Goal: Information Seeking & Learning: Compare options

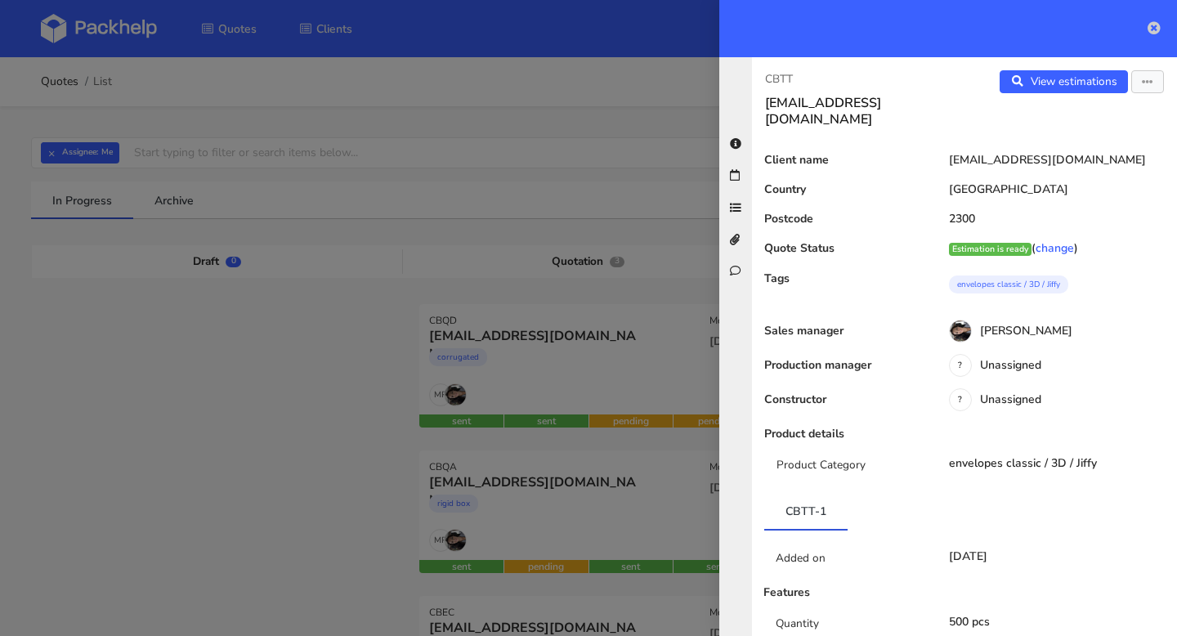
click at [1157, 29] on icon at bounding box center [1153, 27] width 13 height 13
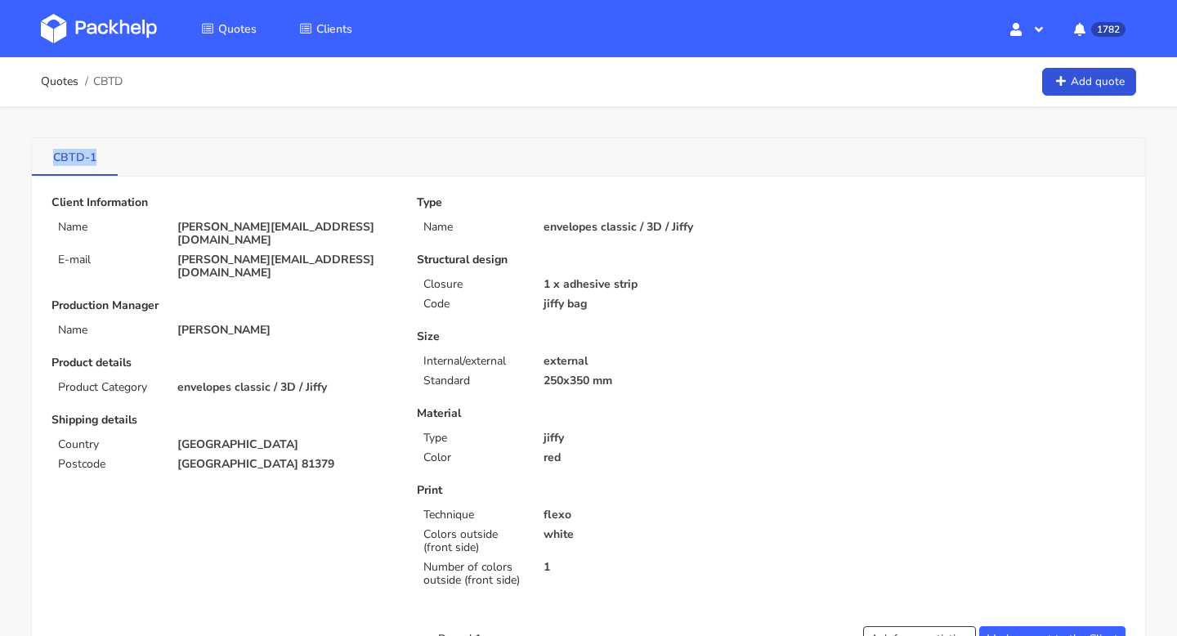
drag, startPoint x: 47, startPoint y: 153, endPoint x: 101, endPoint y: 153, distance: 54.7
click at [101, 153] on link "CBTD-1" at bounding box center [75, 156] width 86 height 36
copy link "CBTD-1"
click at [48, 155] on link "CBTD-1" at bounding box center [75, 156] width 86 height 36
drag, startPoint x: 48, startPoint y: 154, endPoint x: 78, endPoint y: 158, distance: 29.6
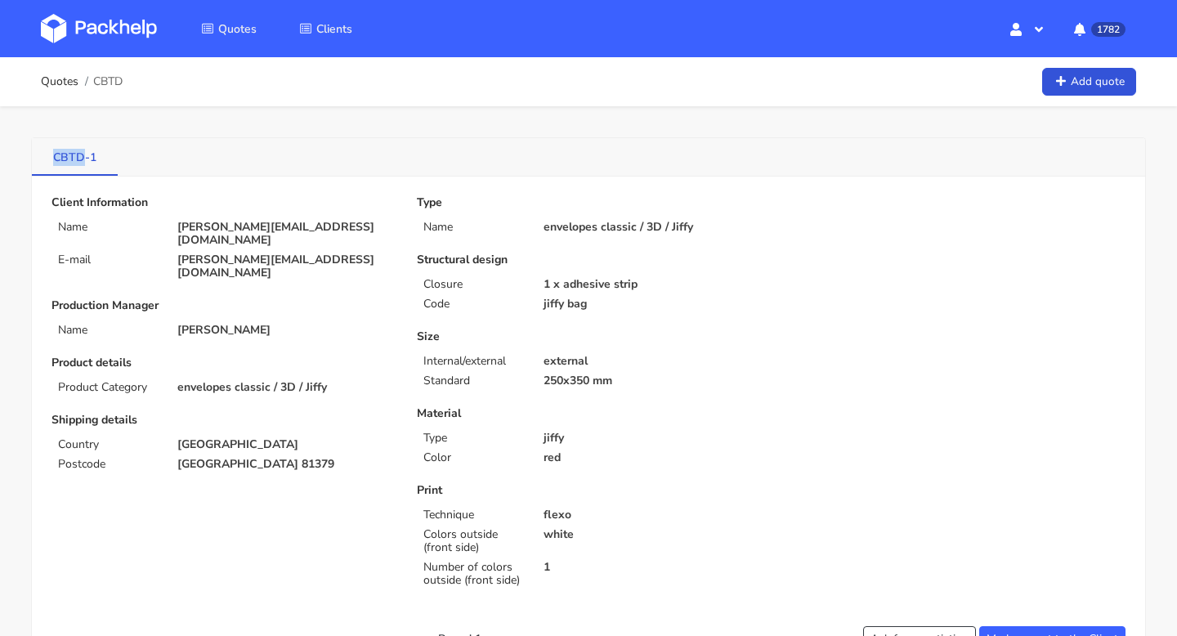
click at [78, 158] on link "CBTD-1" at bounding box center [75, 156] width 86 height 36
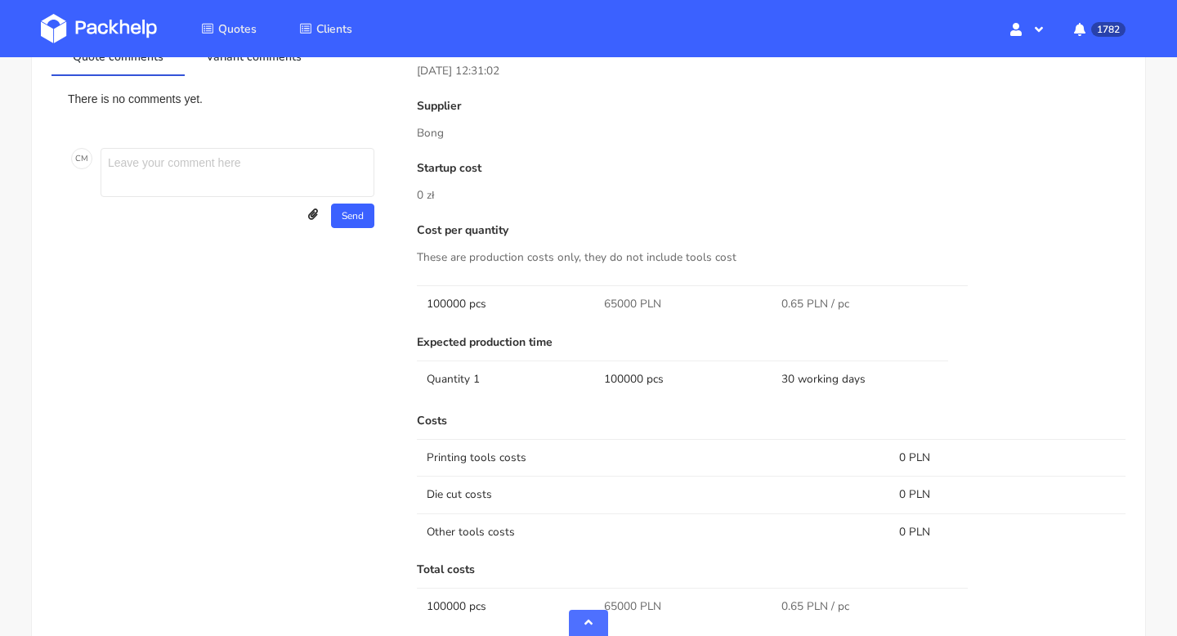
scroll to position [664, 0]
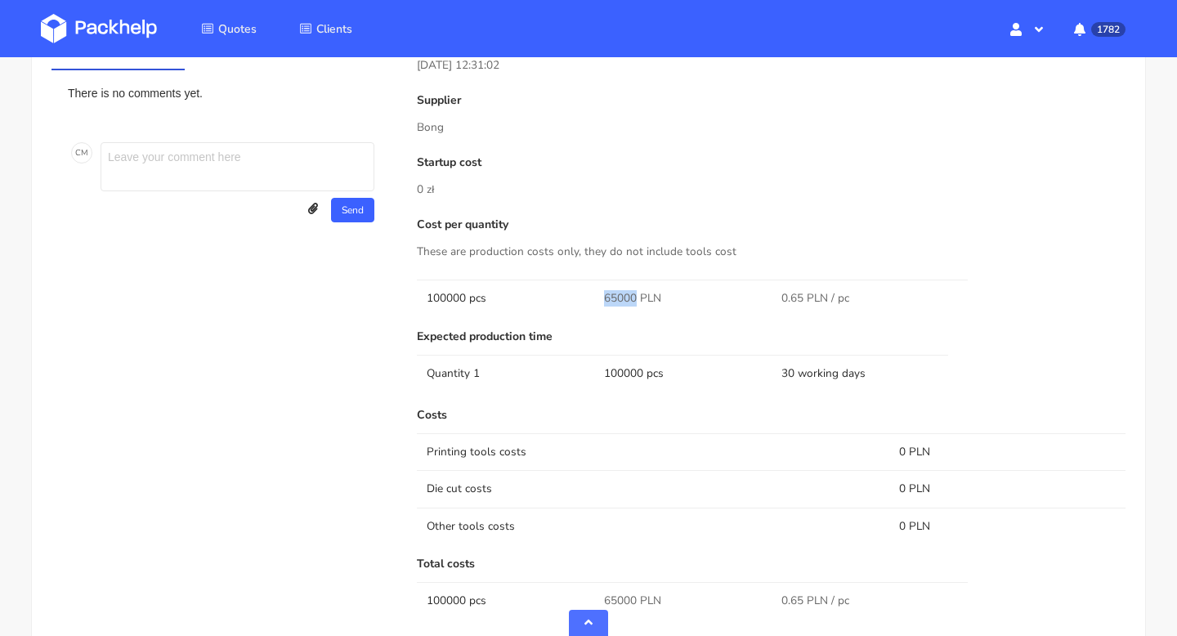
drag, startPoint x: 633, startPoint y: 294, endPoint x: 593, endPoint y: 294, distance: 40.0
click at [593, 294] on tr "100000 pcs 65000 PLN 0.65 PLN / pc" at bounding box center [771, 297] width 708 height 37
copy tr "65000"
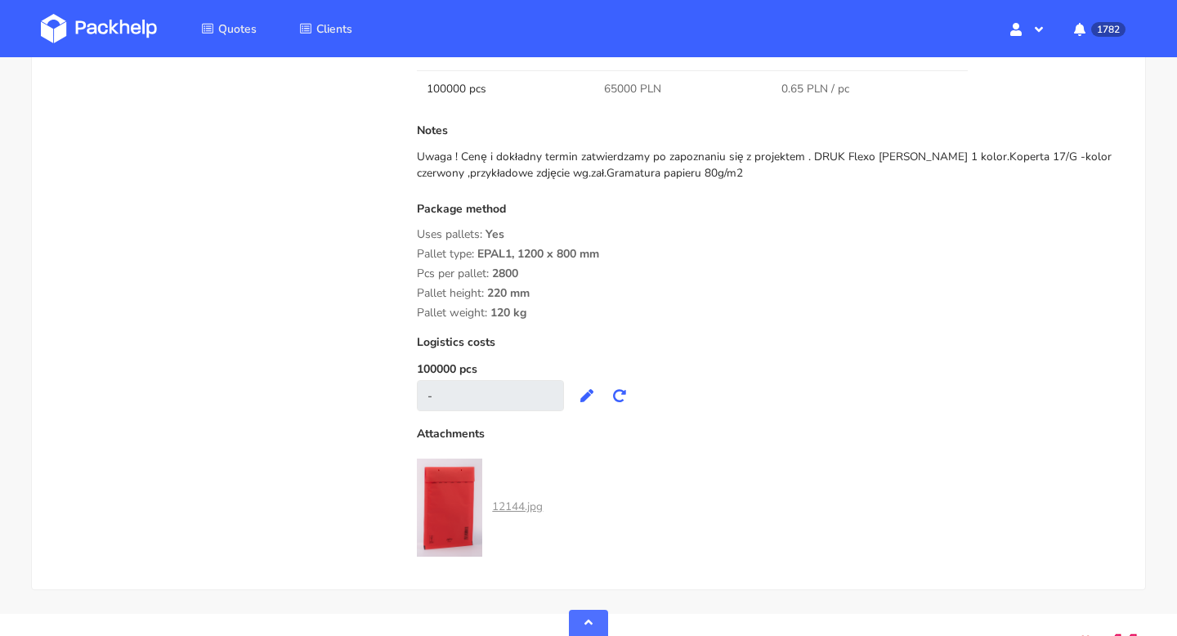
scroll to position [1165, 0]
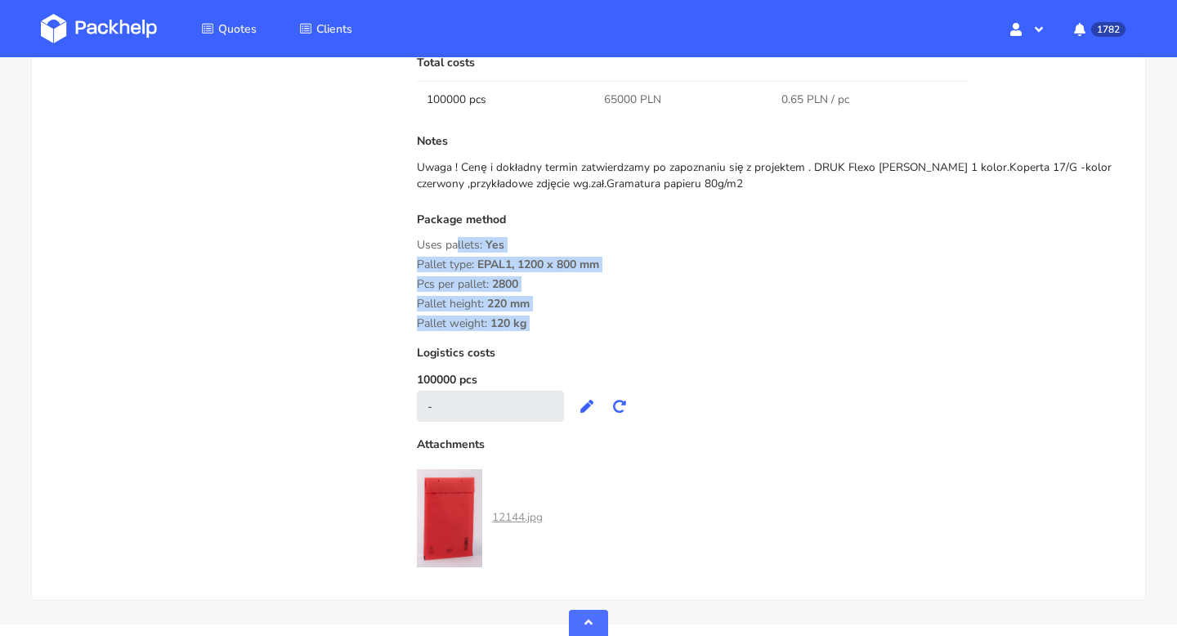
drag, startPoint x: 544, startPoint y: 333, endPoint x: 412, endPoint y: 248, distance: 157.3
click at [412, 248] on div "Submitted on 07 Oct 2025 12:31:02 Supplier Bong Startup cost 0 zł Cost per quan…" at bounding box center [770, 48] width 731 height 1035
copy div "Uses pallets: Yes Pallet type: EPAL1, 1200 x 800 mm Pcs per pallet: 2800 Pallet…"
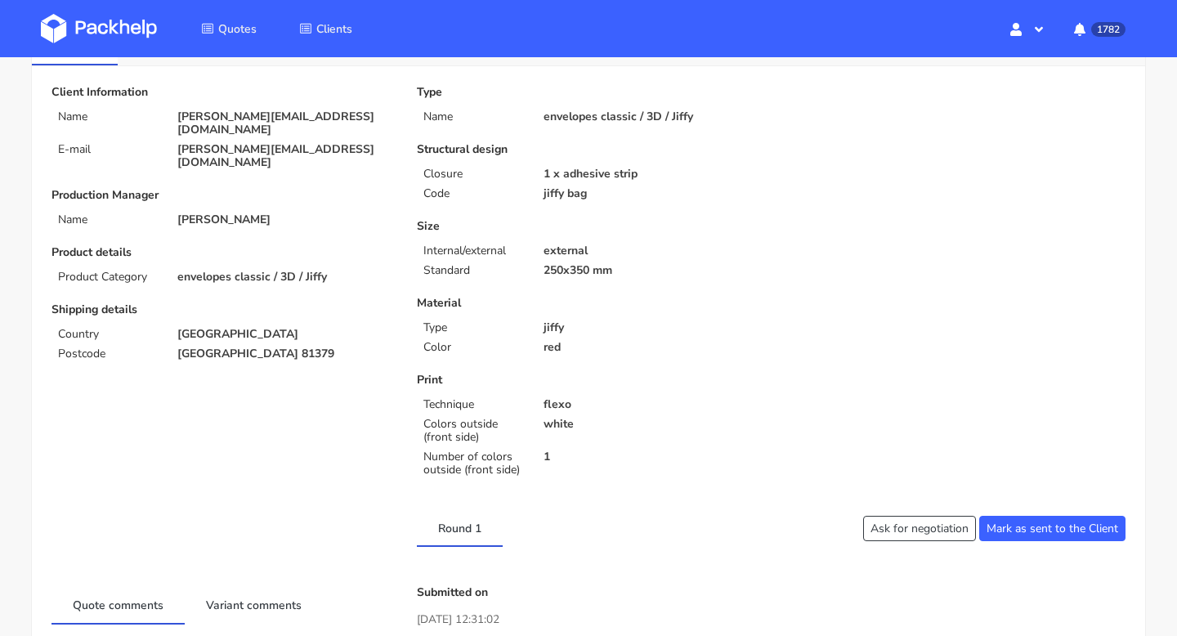
scroll to position [14, 0]
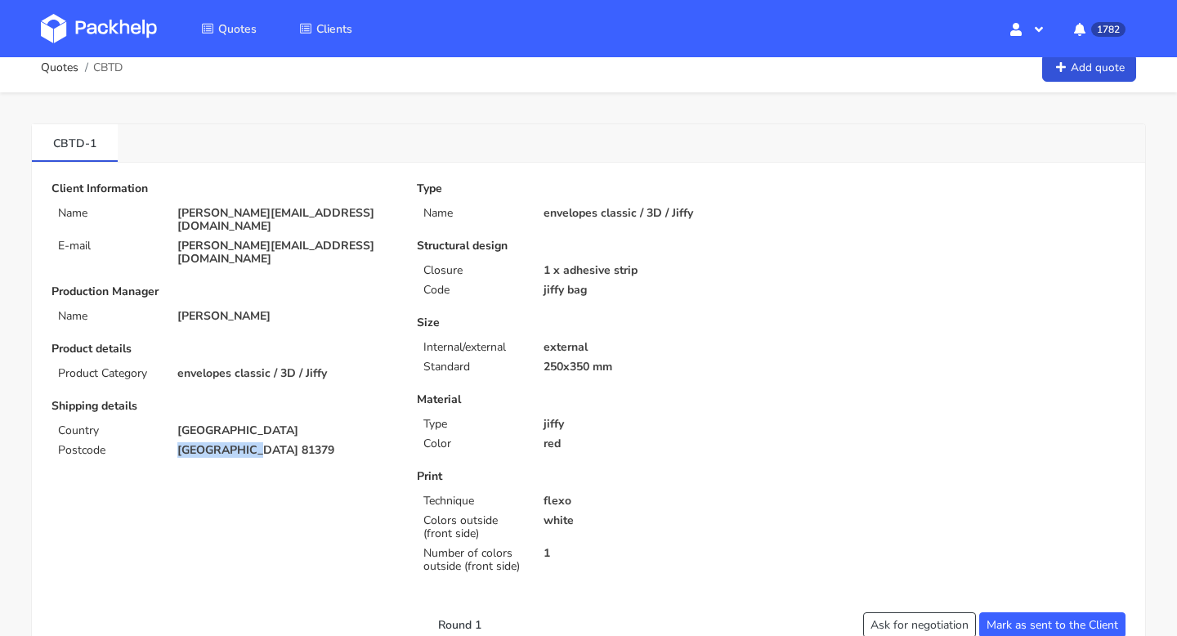
drag, startPoint x: 261, startPoint y: 426, endPoint x: 175, endPoint y: 423, distance: 85.8
click at [175, 444] on div "Berlin 81379" at bounding box center [285, 450] width 239 height 13
copy p "Berlin 81379"
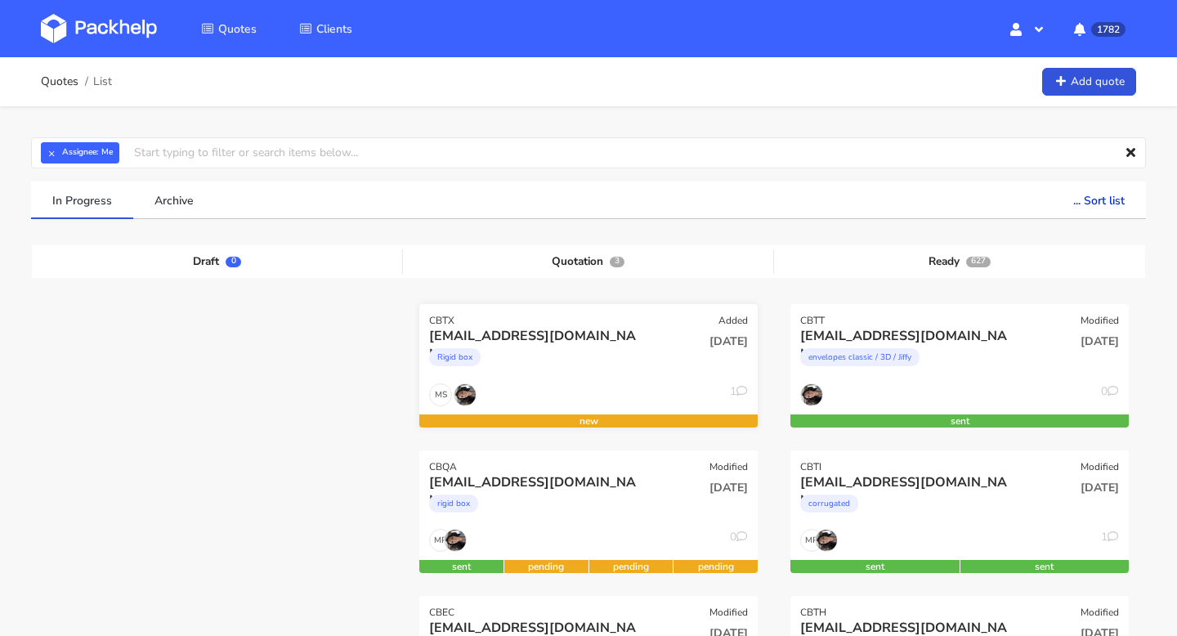
click at [582, 333] on div "[EMAIL_ADDRESS][DOMAIN_NAME]" at bounding box center [537, 336] width 217 height 18
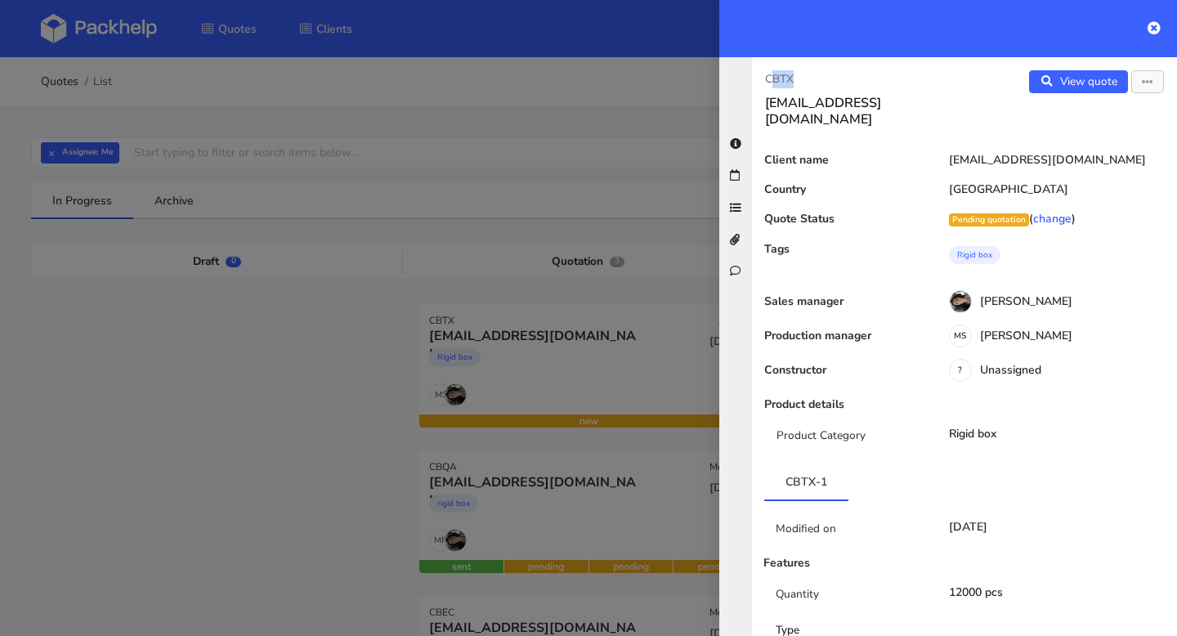
drag, startPoint x: 820, startPoint y: 73, endPoint x: 766, endPoint y: 73, distance: 53.9
click at [766, 73] on p "CBTX" at bounding box center [858, 79] width 186 height 18
copy p "CBTX"
click at [1155, 28] on icon at bounding box center [1153, 27] width 13 height 13
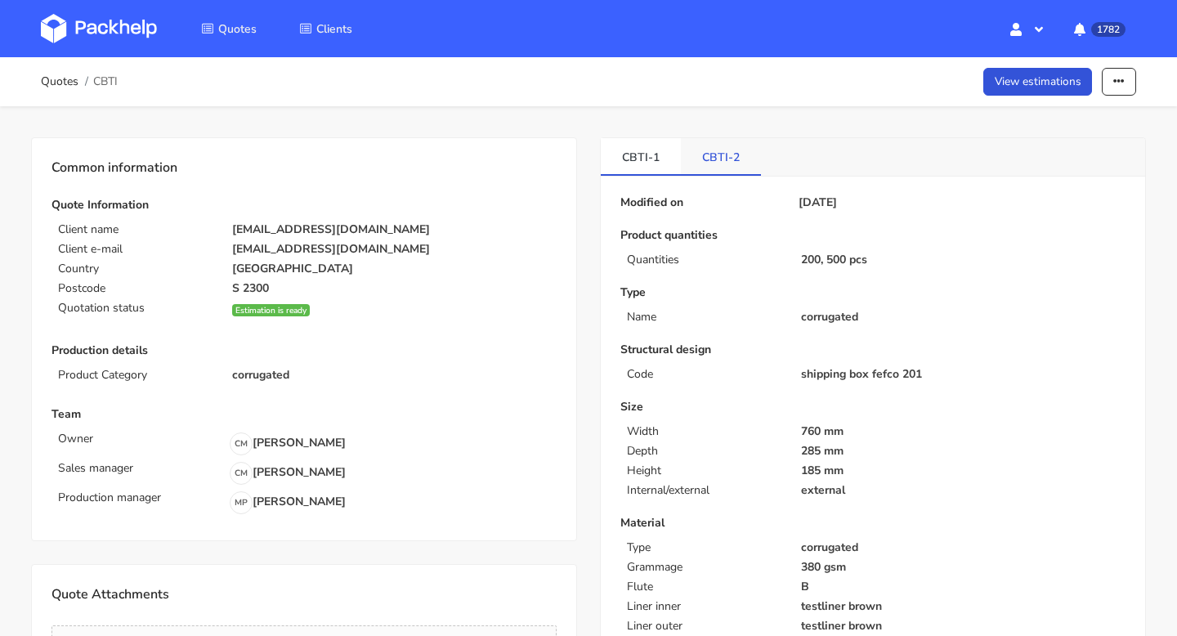
click at [720, 160] on link "CBTI-2" at bounding box center [721, 156] width 80 height 36
click at [1017, 85] on link "View estimations" at bounding box center [1037, 82] width 109 height 29
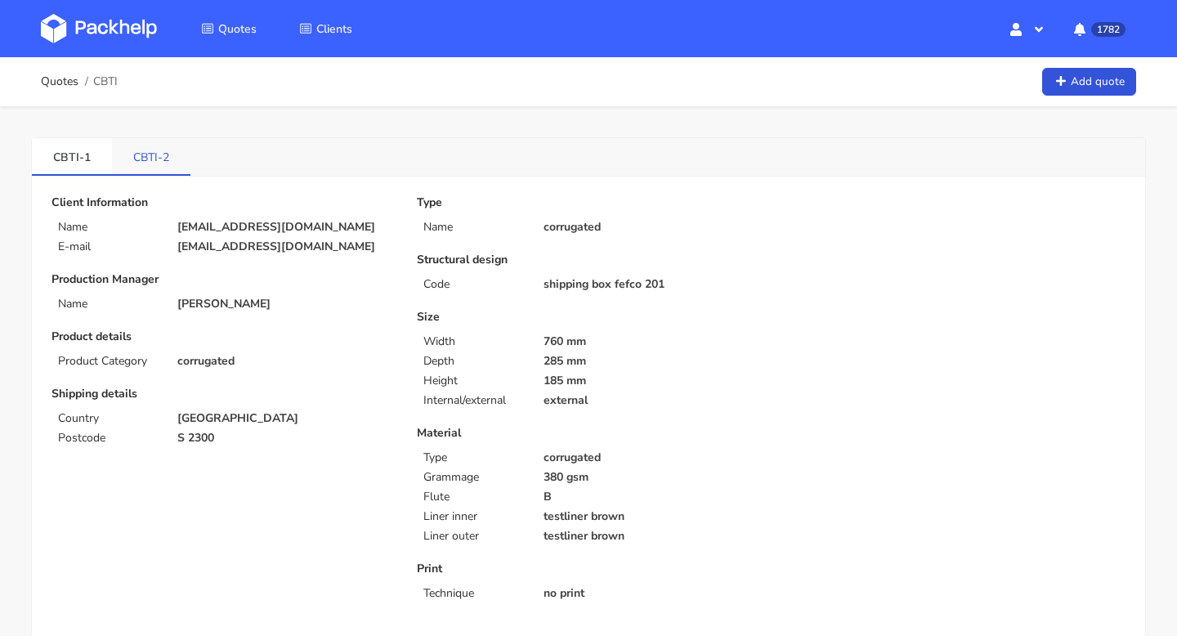
click at [155, 167] on link "CBTI-2" at bounding box center [151, 156] width 78 height 36
click at [55, 152] on link "CBTI-1" at bounding box center [72, 156] width 80 height 36
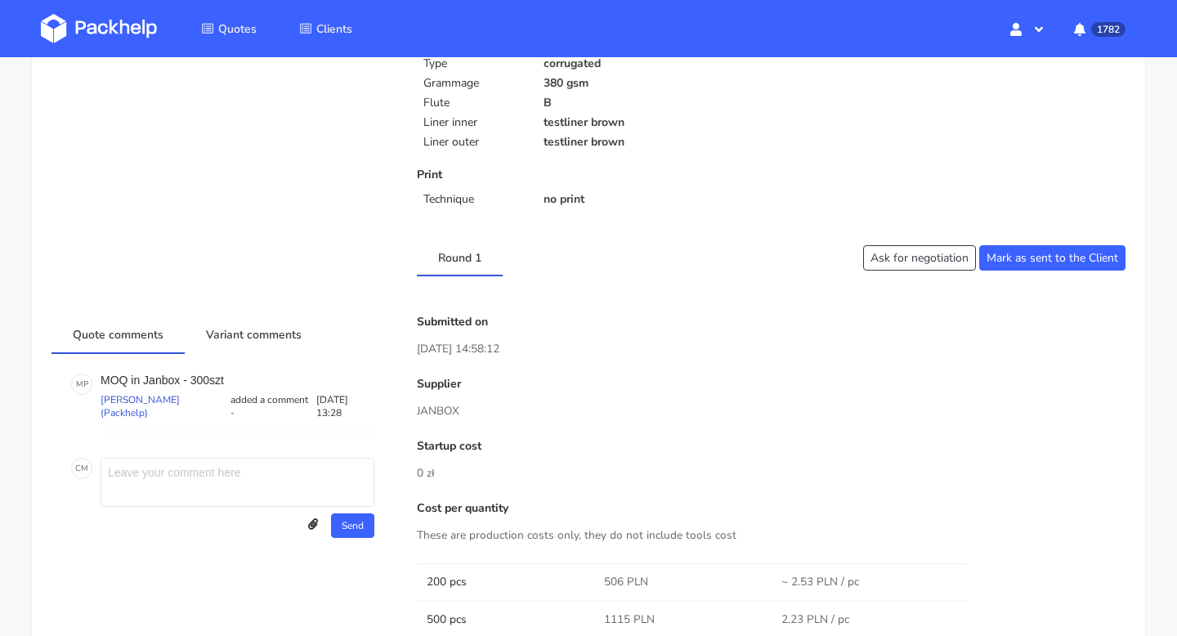
scroll to position [248, 0]
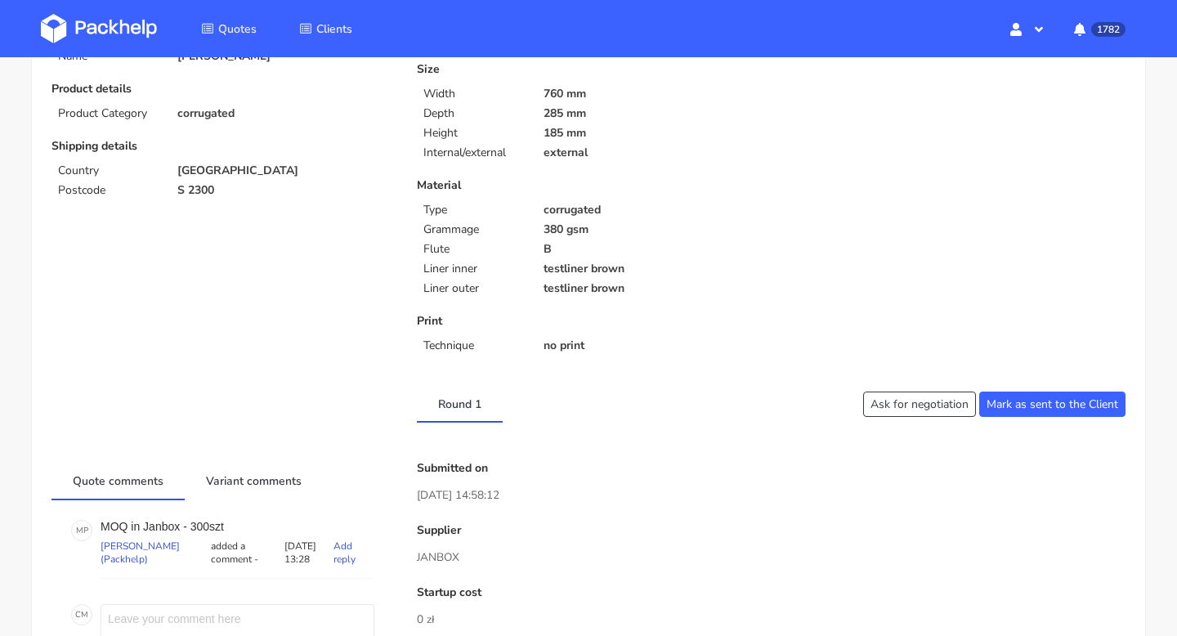
click at [235, 524] on p "MOQ in Janbox - 300szt" at bounding box center [237, 526] width 274 height 13
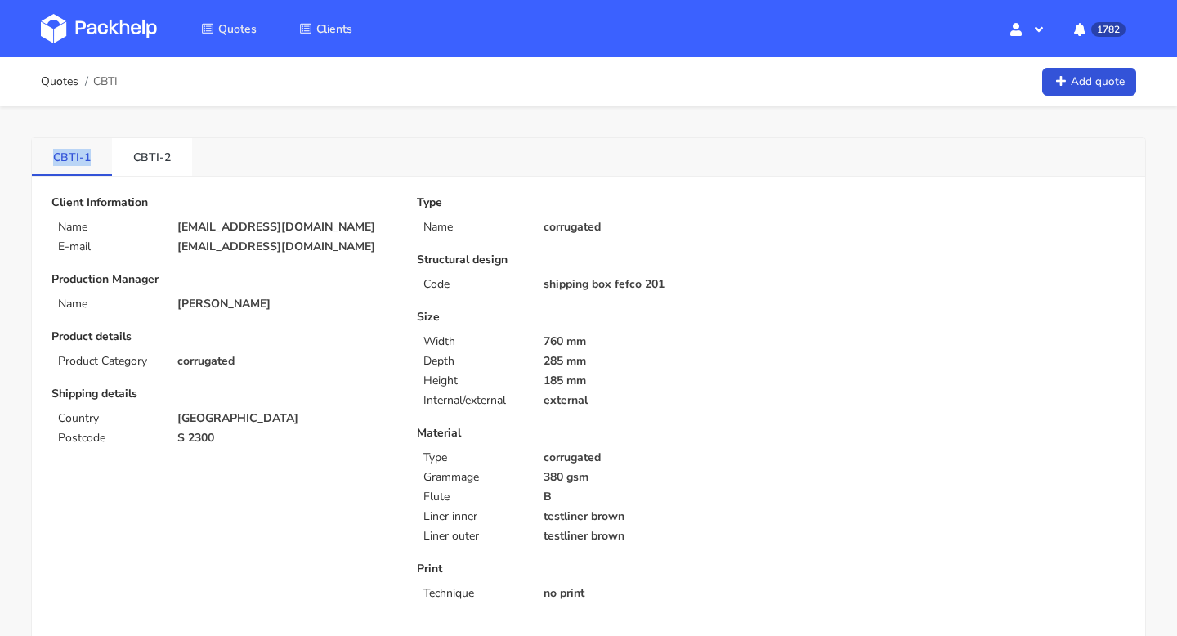
drag, startPoint x: 36, startPoint y: 154, endPoint x: 93, endPoint y: 160, distance: 57.5
click at [93, 160] on link "CBTI-1" at bounding box center [72, 156] width 80 height 36
copy link "CBTI-1"
drag, startPoint x: 190, startPoint y: 156, endPoint x: 13, endPoint y: 156, distance: 176.5
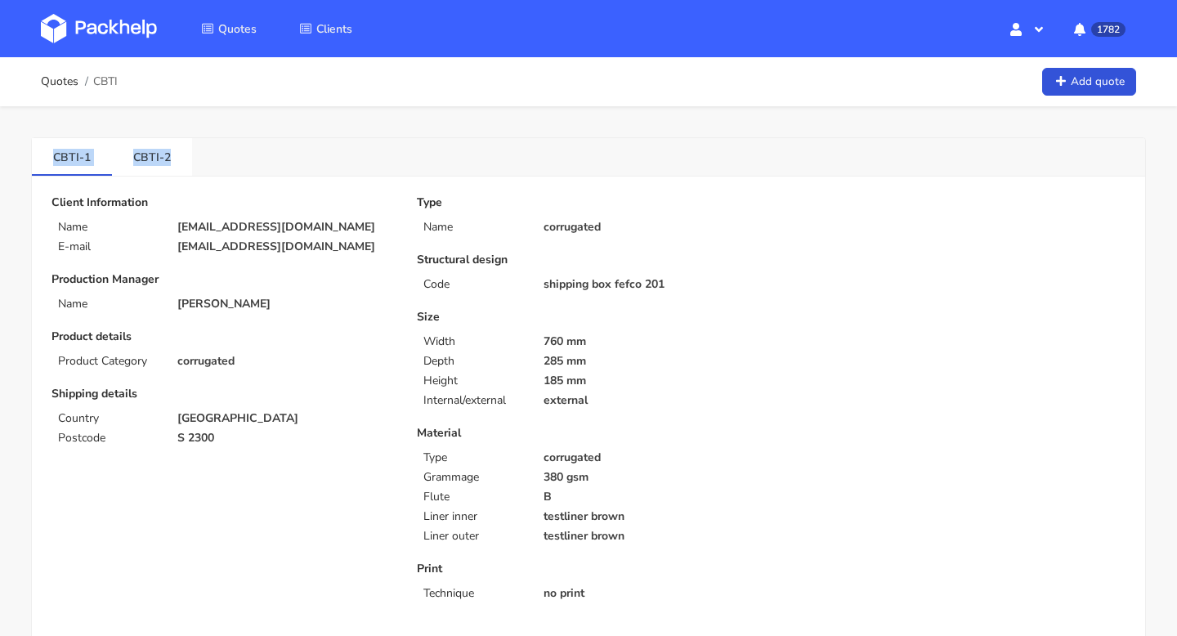
copy ul "CBTI-1 CBTI-2"
